Goal: Task Accomplishment & Management: Use online tool/utility

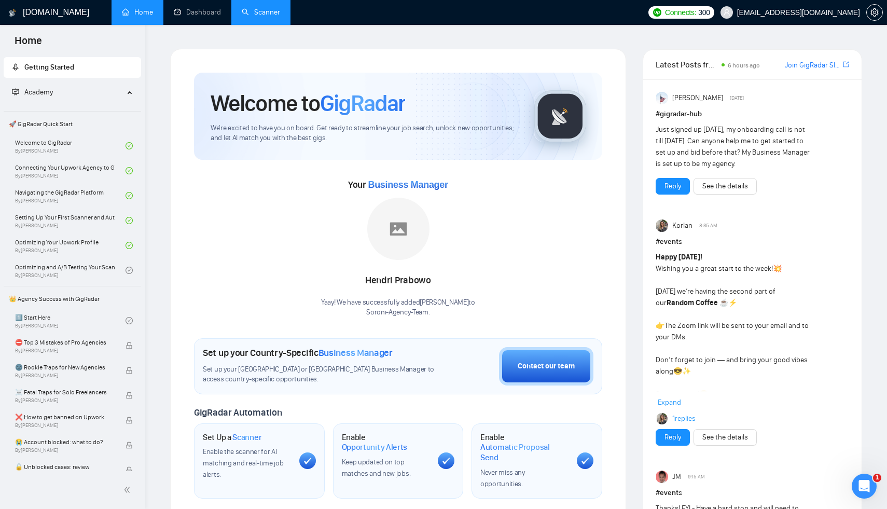
click at [261, 12] on link "Scanner" at bounding box center [261, 12] width 38 height 9
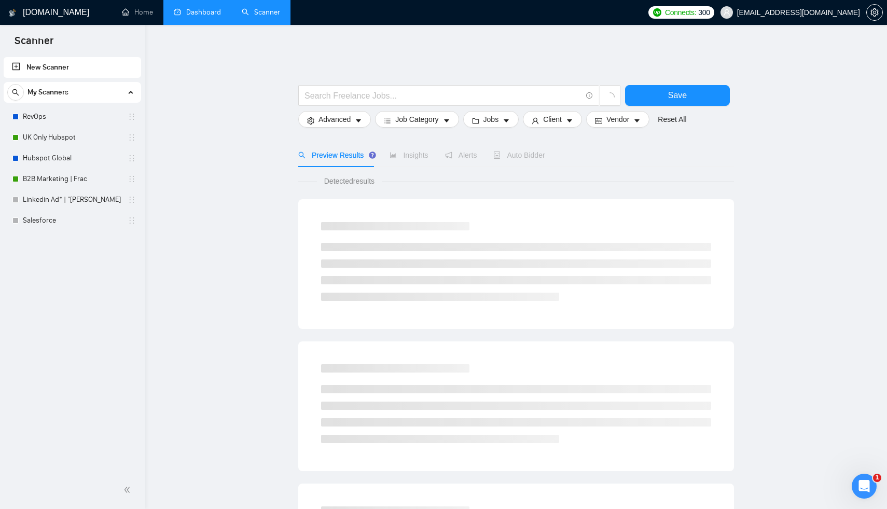
click at [210, 15] on link "Dashboard" at bounding box center [197, 12] width 47 height 9
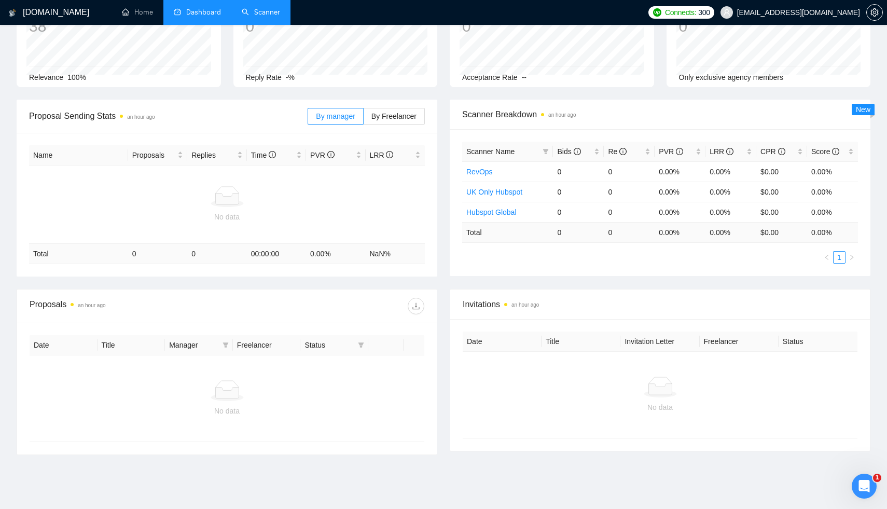
scroll to position [91, 0]
click at [389, 112] on span "By Freelancer" at bounding box center [393, 116] width 45 height 8
click at [364, 118] on input "By Freelancer" at bounding box center [364, 118] width 0 height 0
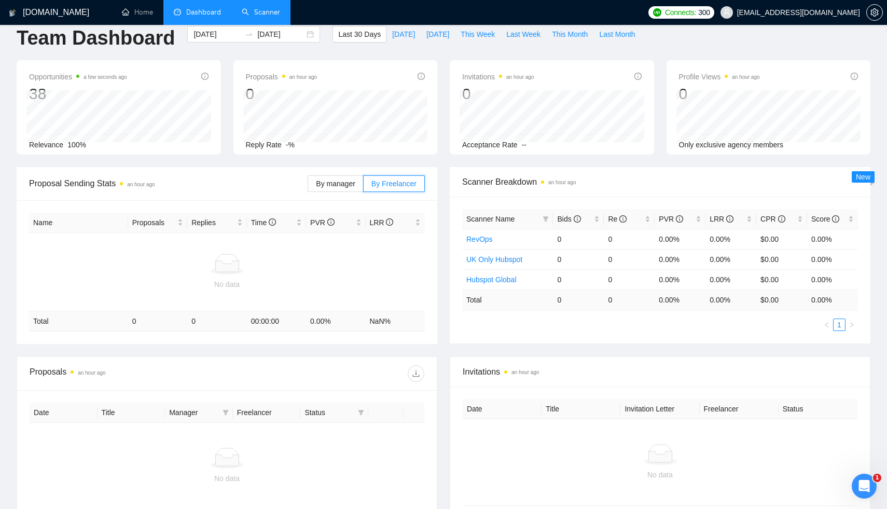
scroll to position [0, 0]
